Goal: Transaction & Acquisition: Purchase product/service

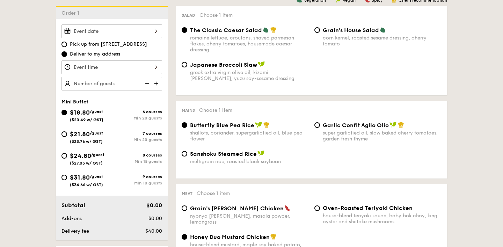
scroll to position [203, 0]
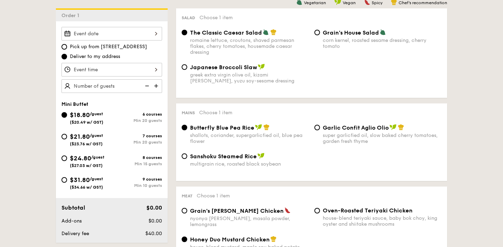
click at [392, 92] on div "Japanese Broccoli Slaw greek extra virgin olive oil, kizami [PERSON_NAME], yuzu…" at bounding box center [311, 78] width 265 height 29
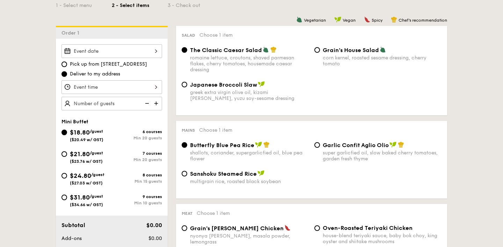
scroll to position [195, 0]
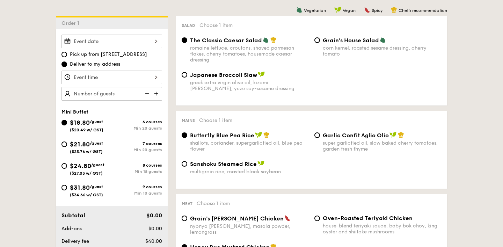
click at [129, 184] on div "$31.80 /guest ($34.66 w/ GST) 9 courses Min 10 guests" at bounding box center [111, 190] width 101 height 15
click at [105, 186] on div "$31.80 /guest ($34.66 w/ GST)" at bounding box center [86, 190] width 50 height 15
click at [67, 186] on input "$31.80 /guest ($34.66 w/ GST) 9 courses Min 10 guests" at bounding box center [64, 188] width 6 height 6
radio input "true"
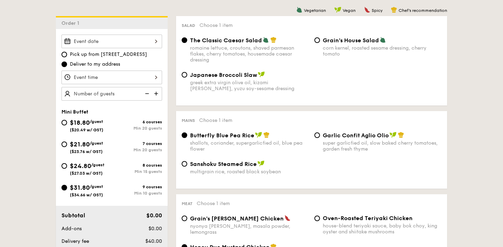
radio input "true"
radio input "false"
radio input "true"
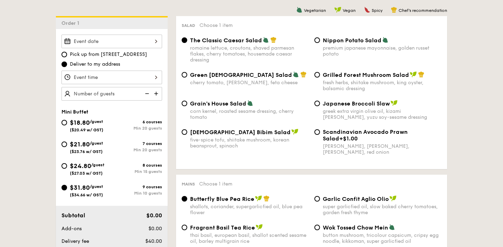
click at [157, 93] on img at bounding box center [157, 93] width 10 height 13
type input "10 guests"
click at [355, 44] on div "Nippon Potato Salad premium japanese mayonnaise, golden russet potato" at bounding box center [382, 47] width 119 height 20
click at [320, 43] on input "Nippon Potato Salad premium japanese mayonnaise, golden russet potato" at bounding box center [317, 40] width 6 height 6
radio input "true"
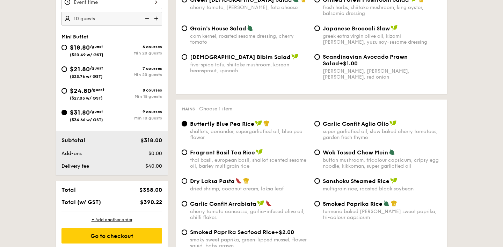
scroll to position [271, 0]
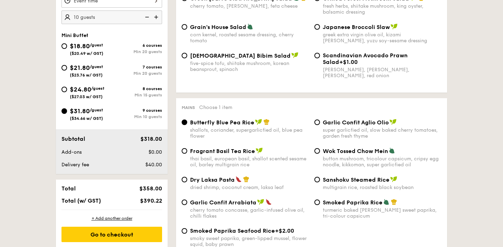
drag, startPoint x: 128, startPoint y: 47, endPoint x: 170, endPoint y: 38, distance: 43.0
click at [128, 47] on div "6 courses" at bounding box center [137, 45] width 50 height 5
click at [67, 47] on input "$18.80 /guest ($20.49 w/ GST) 6 courses Min 20 guests" at bounding box center [64, 46] width 6 height 6
radio input "true"
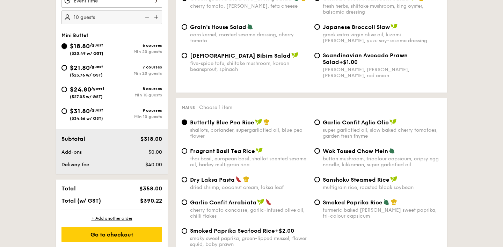
radio input "true"
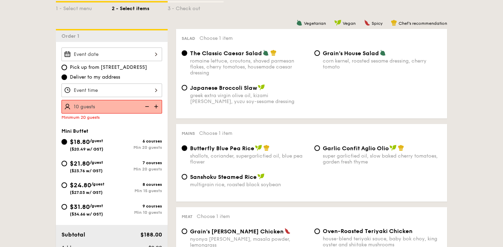
scroll to position [182, 0]
click at [155, 107] on img at bounding box center [157, 106] width 10 height 13
type input "20 guests"
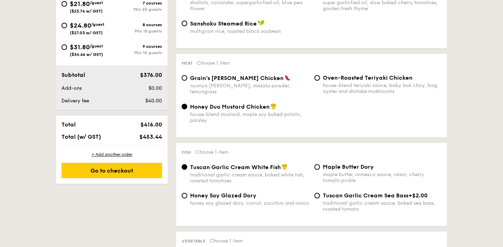
scroll to position [337, 0]
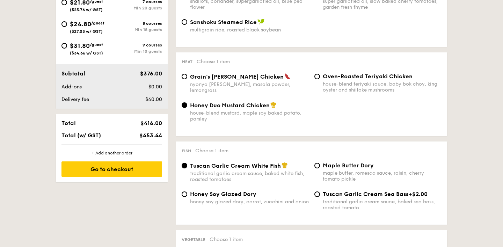
click at [341, 79] on span "Oven-Roasted Teriyaki Chicken" at bounding box center [368, 76] width 90 height 7
click at [320, 79] on input "Oven-Roasted Teriyaki Chicken house-blend teriyaki sauce, baby bok choy, king o…" at bounding box center [317, 77] width 6 height 6
radio input "true"
click at [248, 106] on span "Honey Duo Mustard Chicken" at bounding box center [230, 105] width 80 height 7
click at [187, 106] on input "Honey Duo Mustard Chicken house-blend mustard, maple soy baked potato, parsley" at bounding box center [185, 105] width 6 height 6
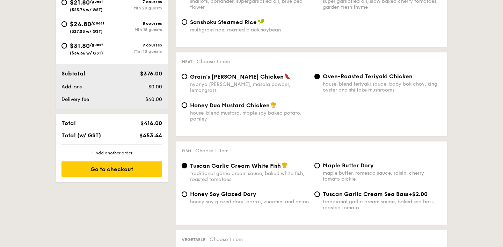
radio input "true"
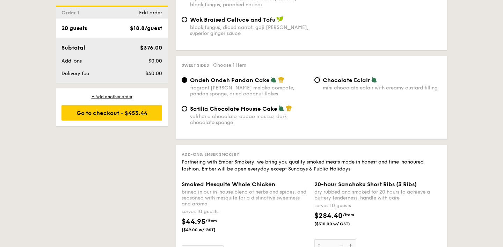
scroll to position [609, 0]
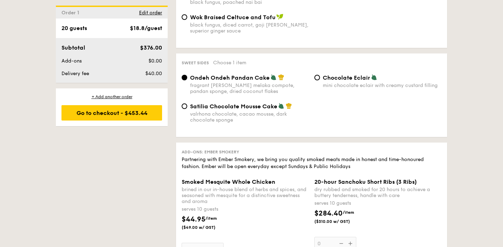
click at [314, 83] on div "Chocolate Eclair mini chocolate eclair with creamy custard filling" at bounding box center [377, 81] width 133 height 14
click at [317, 80] on input "Chocolate Eclair mini chocolate eclair with creamy custard filling" at bounding box center [317, 78] width 6 height 6
radio input "true"
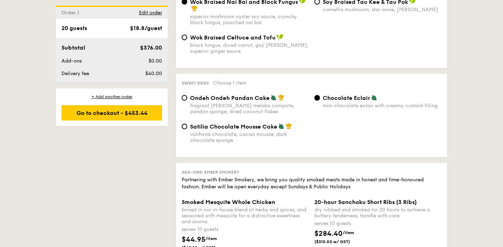
scroll to position [591, 0]
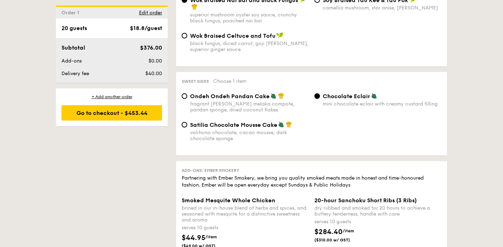
click at [250, 100] on span "Ondeh Ondeh Pandan Cake" at bounding box center [230, 96] width 80 height 7
click at [187, 99] on input "Ondeh Ondeh Pandan Cake fragrant [PERSON_NAME] melaka compote, pandan sponge, d…" at bounding box center [185, 96] width 6 height 6
radio input "true"
click at [319, 98] on input "Chocolate Eclair mini chocolate eclair with creamy custard filling" at bounding box center [317, 96] width 6 height 6
radio input "true"
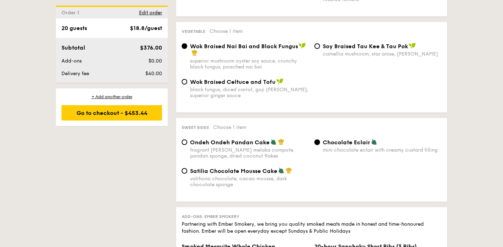
scroll to position [544, 0]
click at [122, 96] on div "+ Add another order" at bounding box center [111, 97] width 101 height 6
radio input "true"
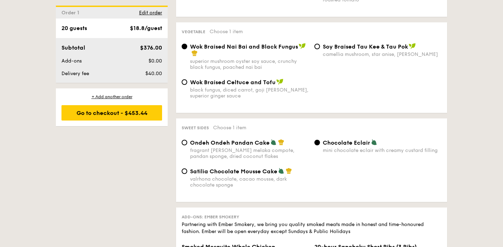
radio input "true"
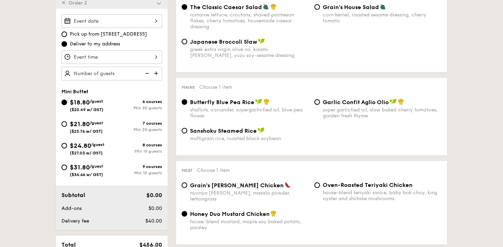
scroll to position [213, 0]
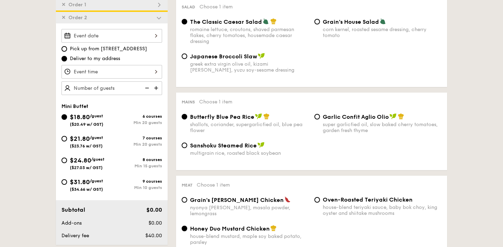
click at [159, 89] on img at bounding box center [157, 87] width 10 height 13
type input "20 guests"
click at [102, 187] on span "($34.66 w/ GST)" at bounding box center [86, 189] width 33 height 5
click at [81, 176] on div "$18.80 /guest ($20.49 w/ GST) 6 courses Min 20 guests $21.80 /guest ($23.76 w/ …" at bounding box center [112, 155] width 106 height 87
click at [81, 179] on span "$31.80" at bounding box center [80, 182] width 20 height 8
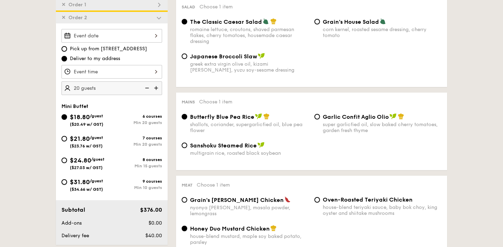
click at [67, 179] on input "$31.80 /guest ($34.66 w/ GST) 9 courses Min 10 guests" at bounding box center [64, 182] width 6 height 6
radio input "true"
radio input "false"
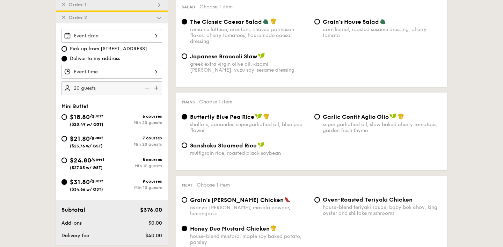
radio input "true"
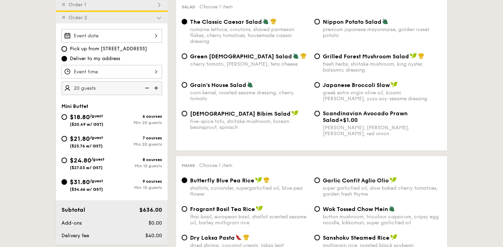
click at [146, 89] on img at bounding box center [146, 87] width 10 height 13
click at [147, 88] on img at bounding box center [146, 87] width 10 height 13
type input "10 guests"
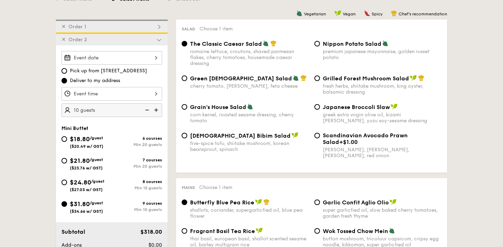
scroll to position [199, 0]
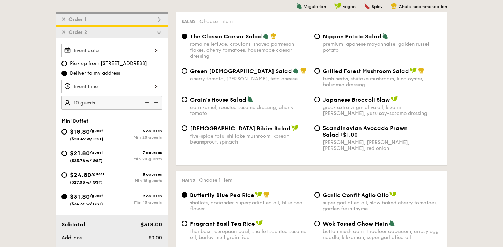
click at [346, 75] on div "Grilled Forest Mushroom Salad fresh herbs, shiitake mushroom, king oyster, bals…" at bounding box center [382, 77] width 119 height 20
click at [320, 74] on input "Grilled Forest Mushroom Salad fresh herbs, shiitake mushroom, king oyster, bals…" at bounding box center [317, 71] width 6 height 6
radio input "true"
click at [243, 97] on span "Grain's House Salad" at bounding box center [218, 99] width 56 height 7
click at [187, 97] on input "Grain's House Salad corn kernel, roasted sesame dressing, cherry tomato" at bounding box center [185, 100] width 6 height 6
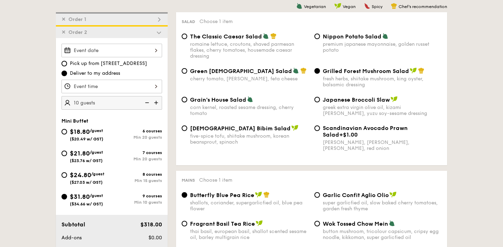
radio input "true"
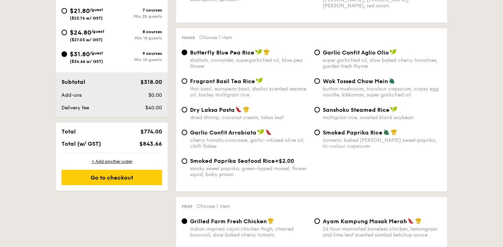
scroll to position [340, 0]
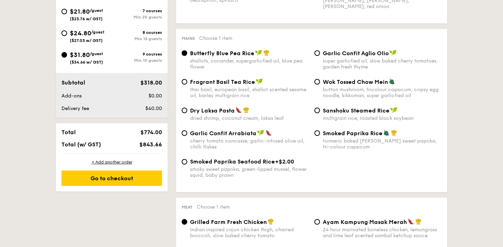
click at [336, 53] on span "Garlic Confit Aglio Olio" at bounding box center [356, 53] width 66 height 7
click at [320, 53] on input "Garlic Confit Aglio Olio super garlicfied oil, slow baked cherry tomatoes, gard…" at bounding box center [317, 53] width 6 height 6
radio input "true"
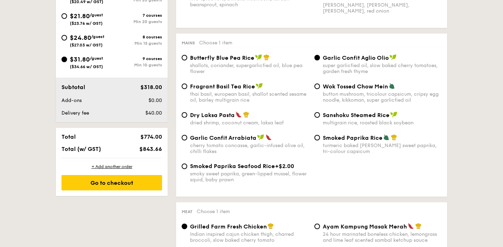
scroll to position [330, 0]
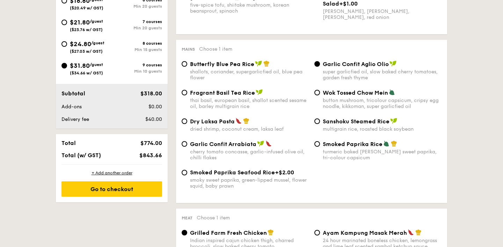
click at [235, 80] on div "shallots, coriander, supergarlicfied oil, blue pea flower" at bounding box center [249, 75] width 119 height 12
click at [187, 67] on input "Butterfly Blue Pea Rice shallots, coriander, supergarlicfied oil, blue pea flow…" at bounding box center [185, 64] width 6 height 6
radio input "true"
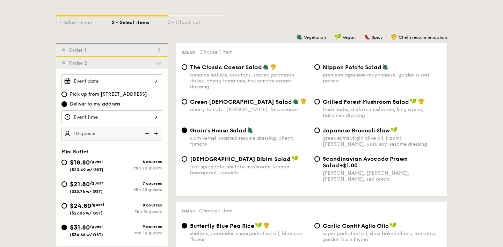
click at [157, 51] on img at bounding box center [159, 50] width 6 height 6
radio input "true"
radio input "false"
radio input "true"
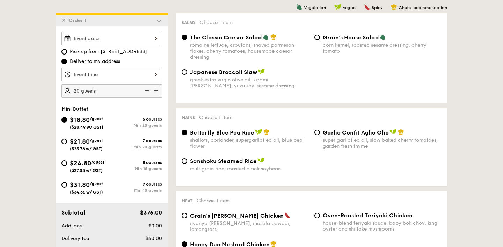
scroll to position [200, 0]
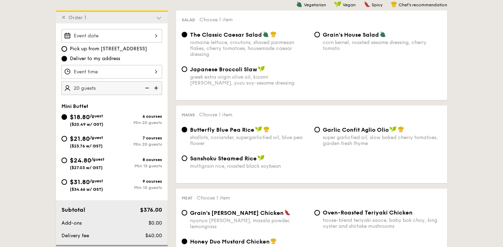
click at [333, 139] on div "super garlicfied oil, slow baked cherry tomatoes, garden fresh thyme" at bounding box center [382, 140] width 119 height 12
click at [320, 132] on input "Garlic Confit Aglio Olio super garlicfied oil, slow baked cherry tomatoes, gard…" at bounding box center [317, 130] width 6 height 6
radio input "true"
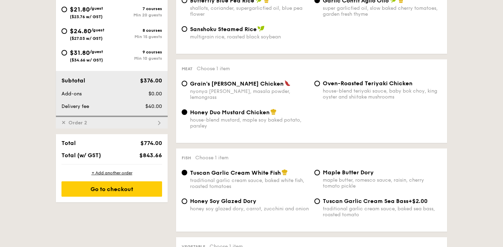
click at [133, 123] on div "✕ Order 2" at bounding box center [112, 122] width 112 height 13
radio input "false"
radio input "true"
radio input "false"
radio input "true"
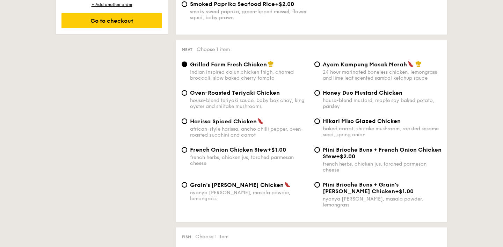
scroll to position [499, 0]
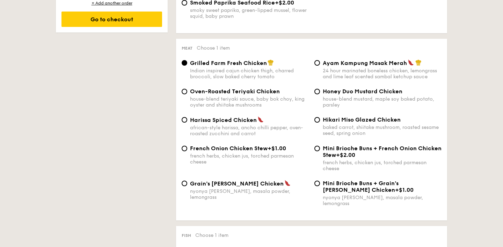
click at [264, 99] on div "Oven-Roasted Teriyaki Chicken house-blend teriyaki sauce, baby bok choy, king o…" at bounding box center [249, 98] width 119 height 20
click at [187, 94] on input "Oven-Roasted Teriyaki Chicken house-blend teriyaki sauce, baby bok choy, king o…" at bounding box center [185, 92] width 6 height 6
radio input "true"
click at [258, 66] on span "Grilled Farm Fresh Chicken" at bounding box center [228, 63] width 77 height 7
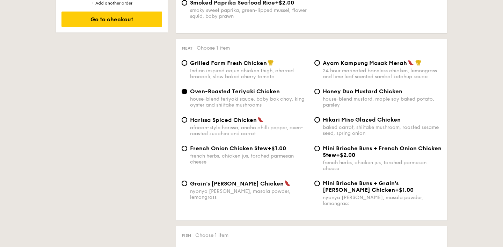
click at [187, 66] on input "Grilled Farm Fresh Chicken Indian inspired cajun chicken thigh, charred broccol…" at bounding box center [185, 63] width 6 height 6
radio input "true"
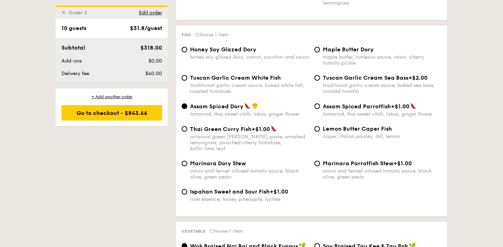
scroll to position [701, 0]
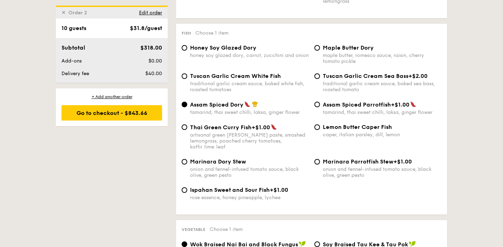
click at [260, 158] on div "Marinara Dory Stew" at bounding box center [249, 161] width 119 height 7
click at [187, 159] on input "Marinara Dory Stew onion and fennel-infused tomato sauce, black olive, green pe…" at bounding box center [185, 162] width 6 height 6
radio input "true"
click at [241, 44] on span "Honey Soy Glazed Dory" at bounding box center [223, 47] width 66 height 7
click at [187, 45] on input "Honey Soy Glazed Dory honey soy glazed dory, carrot, zucchini and onion" at bounding box center [185, 48] width 6 height 6
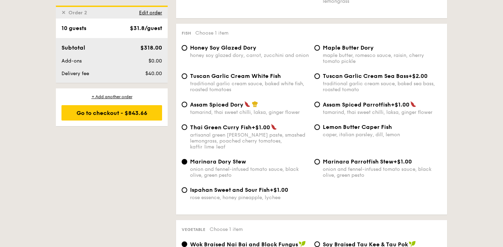
radio input "true"
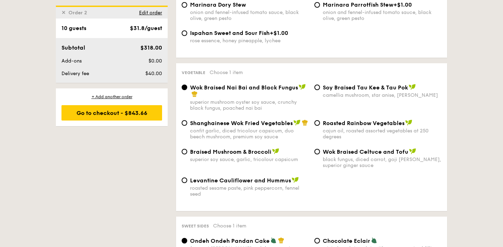
scroll to position [859, 0]
click at [342, 119] on span "Roasted Rainbow Vegetables" at bounding box center [364, 122] width 82 height 7
click at [320, 120] on input "Roasted Rainbow Vegetables cajun oil, roasted assorted vegetables at 250 degrees" at bounding box center [317, 123] width 6 height 6
radio input "true"
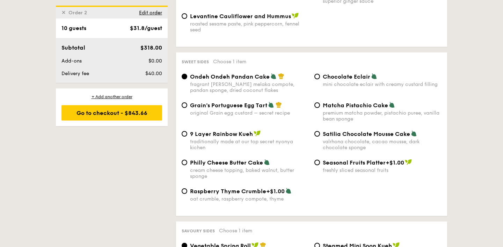
scroll to position [1023, 0]
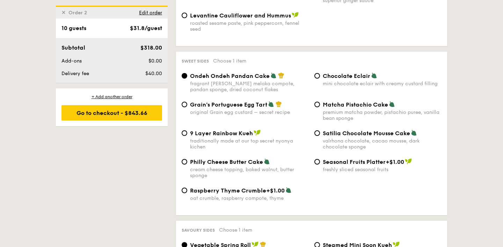
click at [325, 102] on span "Matcha Pistachio Cake" at bounding box center [355, 104] width 65 height 7
click at [320, 102] on input "Matcha Pistachio Cake premium matcha powder, pistachio puree, vanilla bean spon…" at bounding box center [317, 105] width 6 height 6
radio input "true"
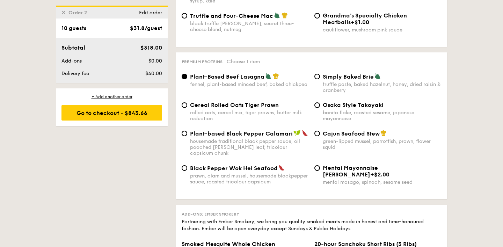
scroll to position [1454, 0]
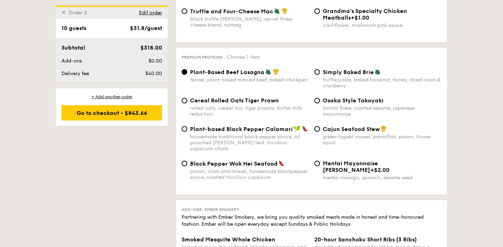
click at [362, 102] on span "Osaka Style Takoyaki" at bounding box center [353, 100] width 61 height 7
click at [320, 102] on input "Osaka Style Takoyaki bonito flake, roasted sesame, japanese mayonnaise" at bounding box center [317, 101] width 6 height 6
radio input "true"
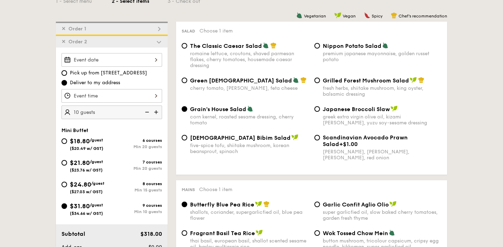
scroll to position [194, 0]
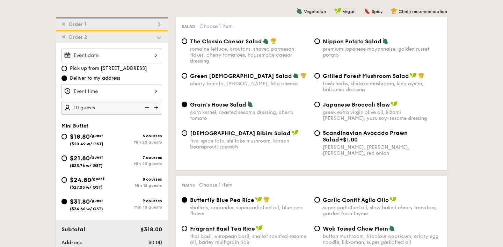
click at [152, 22] on div "✕ Order 1" at bounding box center [112, 23] width 112 height 13
radio input "true"
radio input "false"
radio input "true"
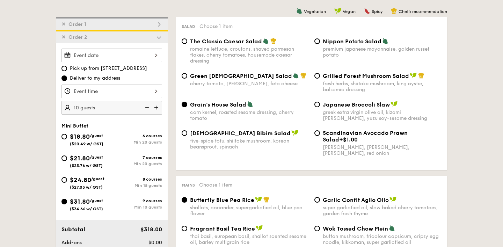
radio input "true"
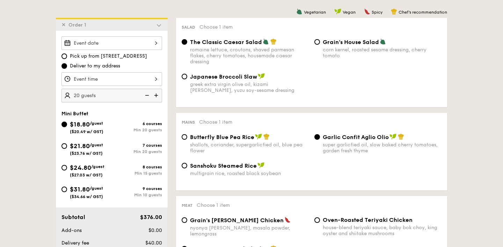
scroll to position [192, 0]
